Goal: Transaction & Acquisition: Purchase product/service

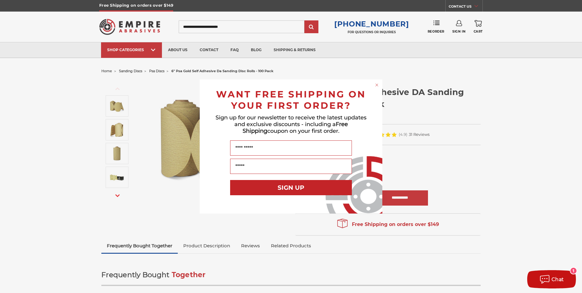
drag, startPoint x: 376, startPoint y: 82, endPoint x: 375, endPoint y: 86, distance: 5.0
click at [376, 85] on div "Close dialog WANT FREE SHIPPING ON YOUR FIRST ORDER? Sign up for our newsletter…" at bounding box center [291, 146] width 183 height 134
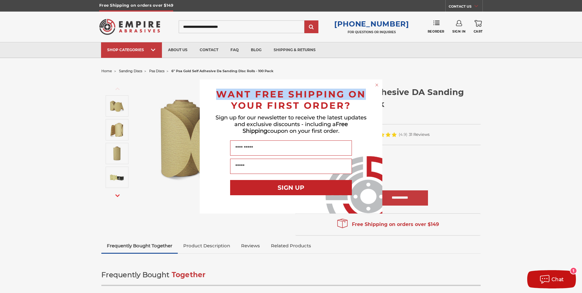
drag, startPoint x: 375, startPoint y: 86, endPoint x: 376, endPoint y: 82, distance: 4.7
click at [376, 82] on icon "Close dialog" at bounding box center [377, 85] width 6 height 6
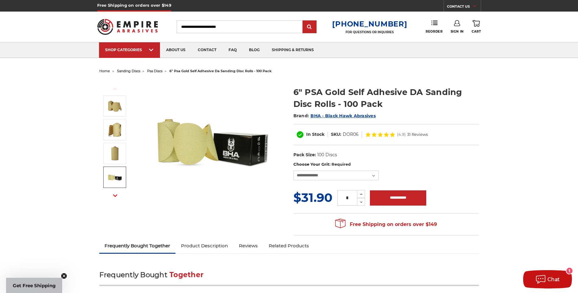
click at [119, 175] on img at bounding box center [114, 177] width 15 height 15
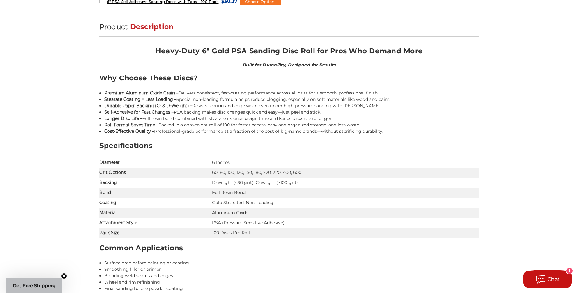
scroll to position [396, 0]
